Goal: Transaction & Acquisition: Subscribe to service/newsletter

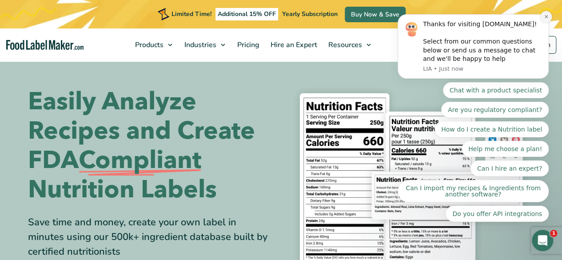
click at [547, 19] on icon "Dismiss notification" at bounding box center [546, 16] width 5 height 5
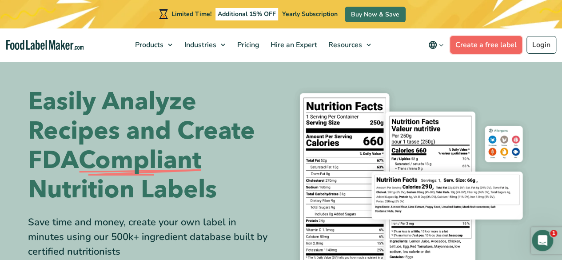
click at [489, 44] on link "Create a free label" at bounding box center [486, 45] width 72 height 18
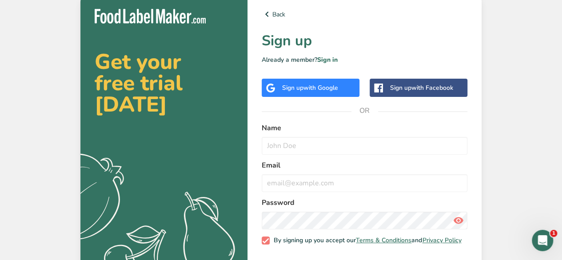
click at [325, 85] on span "with Google" at bounding box center [321, 88] width 35 height 8
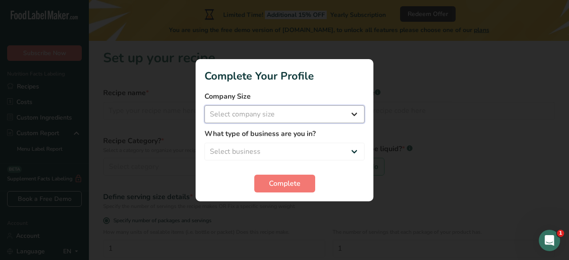
click at [330, 118] on select "Select company size Fewer than 10 Employees 10 to 50 Employees 51 to 500 Employ…" at bounding box center [285, 114] width 160 height 18
select select "1"
click at [205, 105] on select "Select company size Fewer than 10 Employees 10 to 50 Employees 51 to 500 Employ…" at bounding box center [285, 114] width 160 height 18
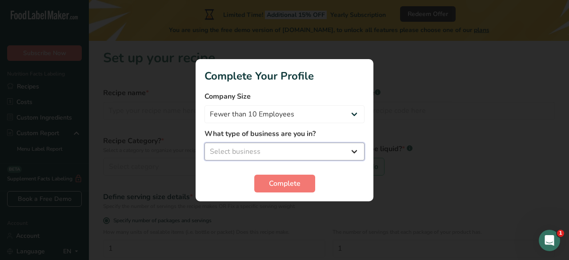
click at [296, 149] on select "Select business Packaged Food Manufacturer Restaurant & Cafe Bakery Meal Plans …" at bounding box center [285, 152] width 160 height 18
select select "1"
click at [205, 143] on select "Select business Packaged Food Manufacturer Restaurant & Cafe Bakery Meal Plans …" at bounding box center [285, 152] width 160 height 18
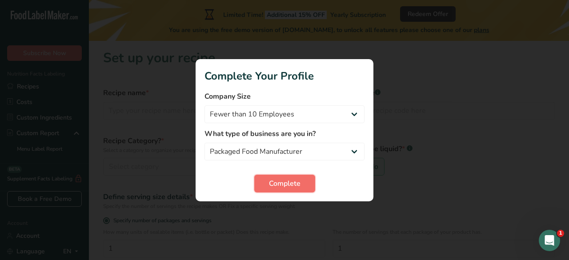
click at [294, 181] on span "Complete" at bounding box center [285, 183] width 32 height 11
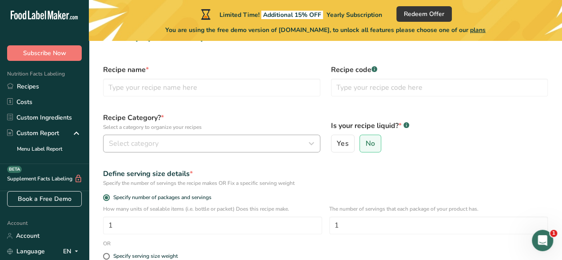
scroll to position [22, 0]
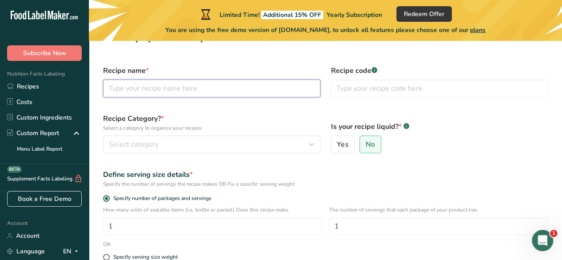
click at [224, 90] on input "text" at bounding box center [211, 89] width 217 height 18
